Goal: Task Accomplishment & Management: Manage account settings

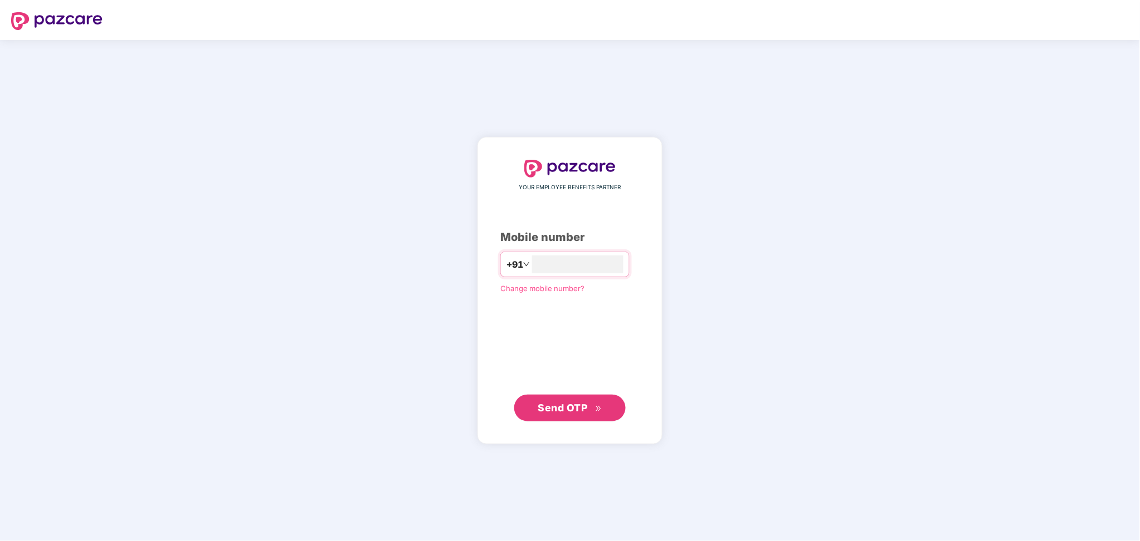
type input "**********"
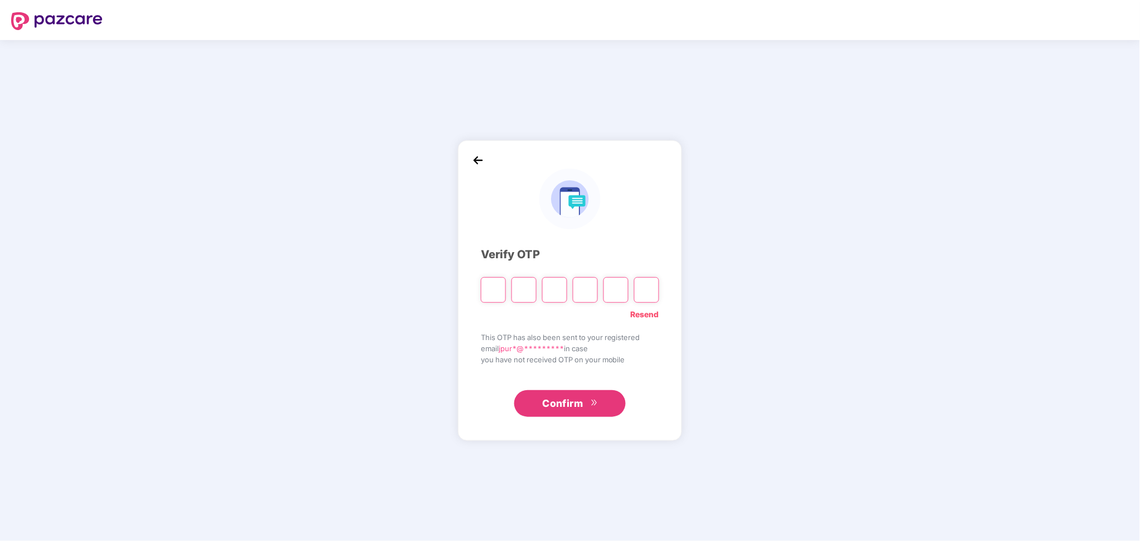
paste input "*"
type input "*"
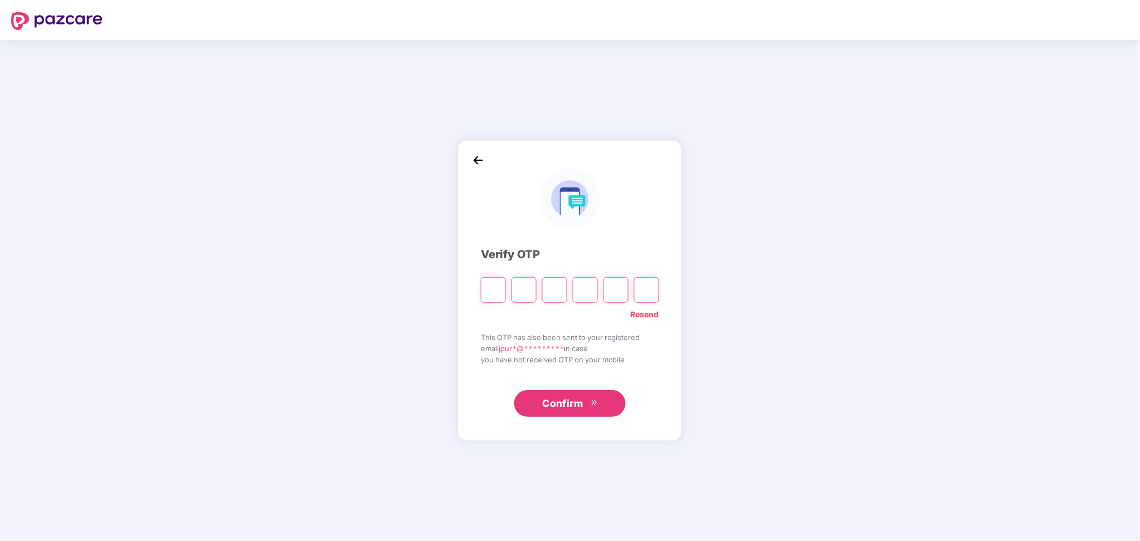
type input "*"
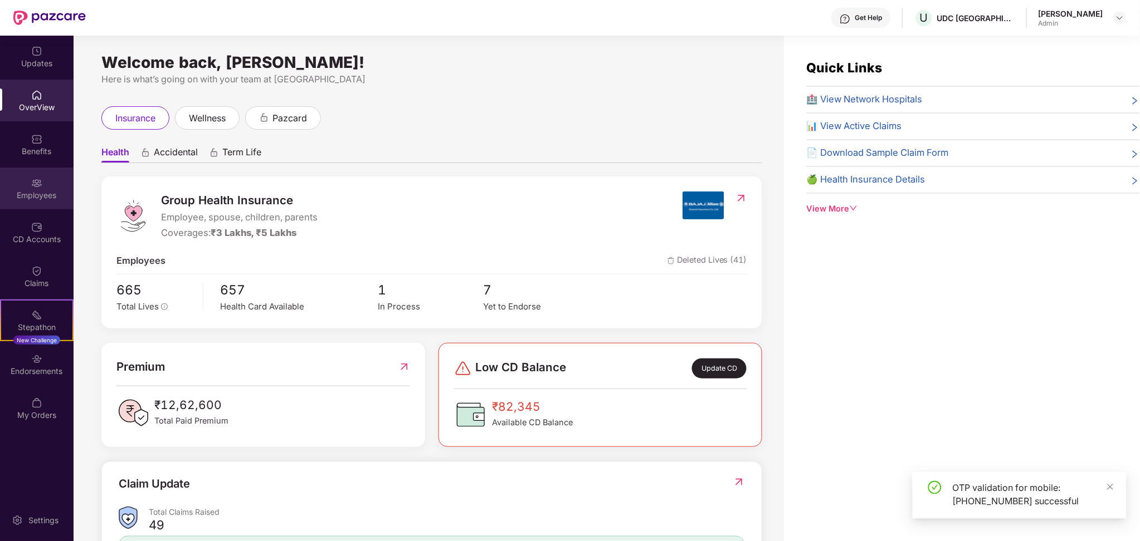
click at [49, 186] on div "Employees" at bounding box center [37, 189] width 74 height 42
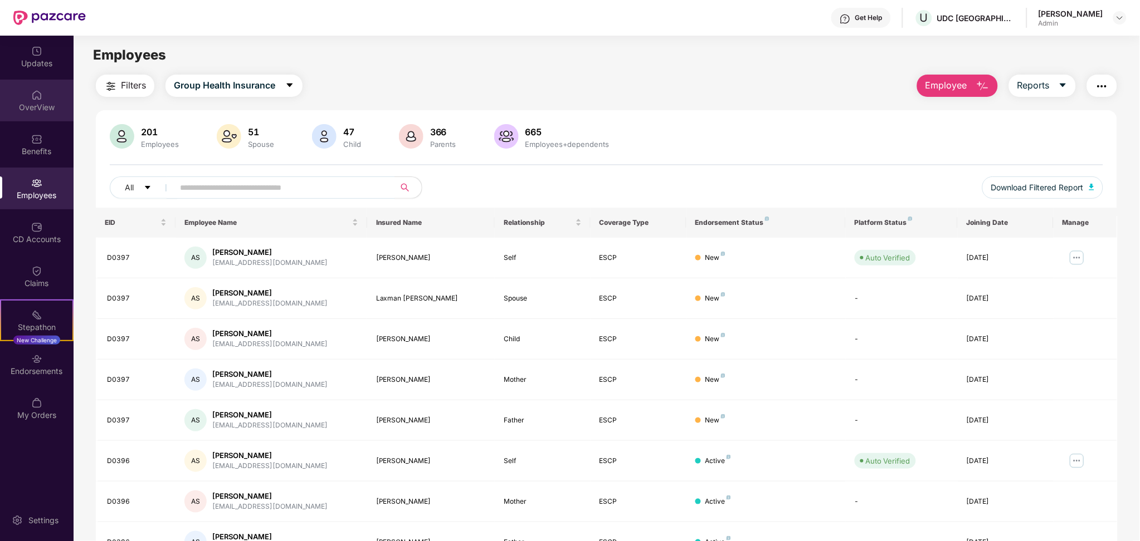
click at [41, 96] on img at bounding box center [36, 95] width 11 height 11
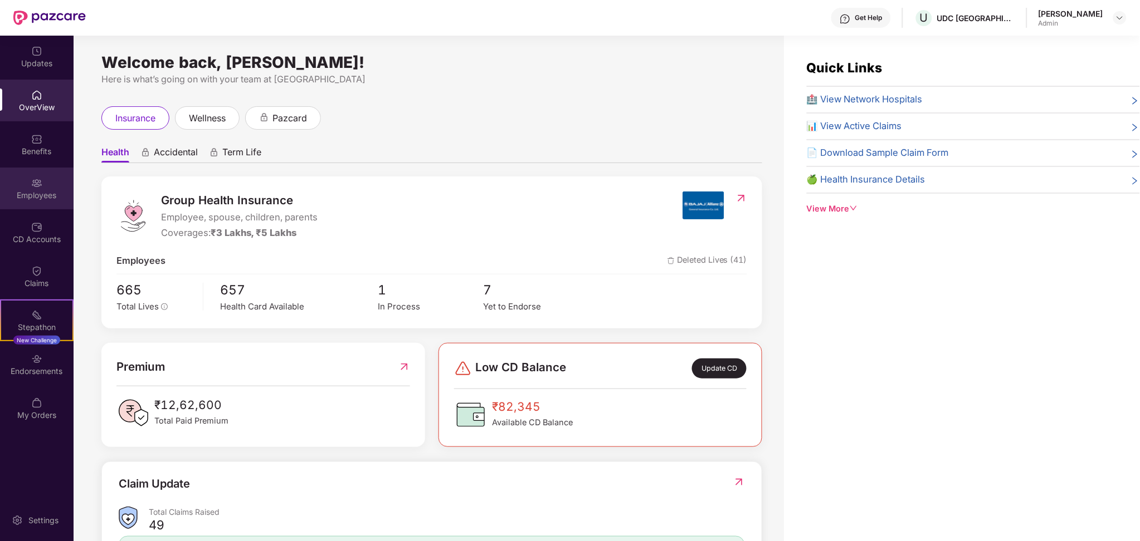
click at [39, 197] on div "Employees" at bounding box center [37, 195] width 74 height 11
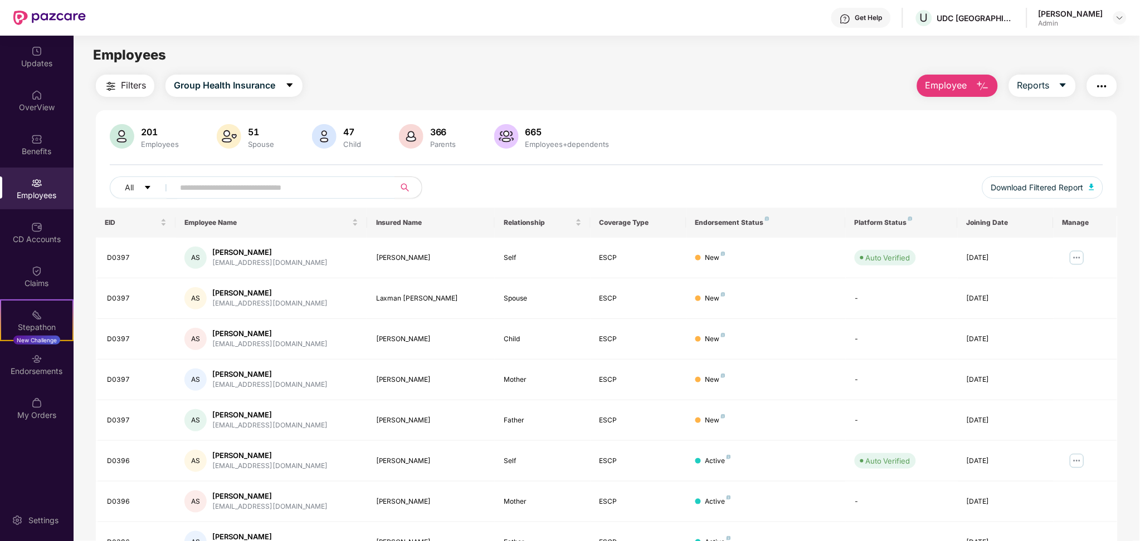
drag, startPoint x: 1137, startPoint y: 170, endPoint x: 1140, endPoint y: 261, distance: 90.3
click at [1139, 261] on html "Get Help U UDC [GEOGRAPHIC_DATA] [PERSON_NAME] Admin Updates OverView Benefits …" at bounding box center [570, 270] width 1140 height 541
click at [1106, 265] on td at bounding box center [1085, 258] width 64 height 41
